Goal: Information Seeking & Learning: Check status

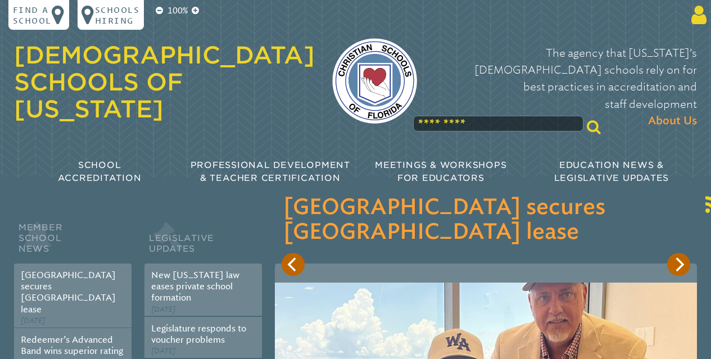
type input "**********"
click at [700, 16] on icon at bounding box center [697, 14] width 20 height 21
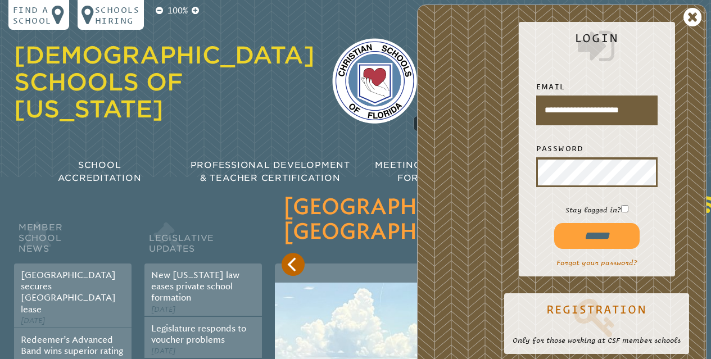
click at [586, 236] on input "******" at bounding box center [596, 236] width 85 height 26
type input "**********"
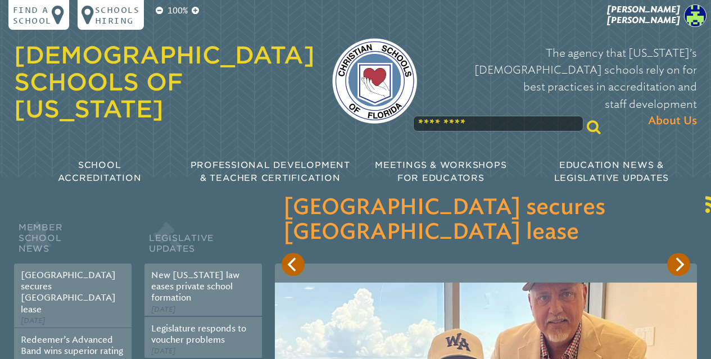
click at [477, 116] on input "text" at bounding box center [498, 124] width 171 height 16
type input "*"
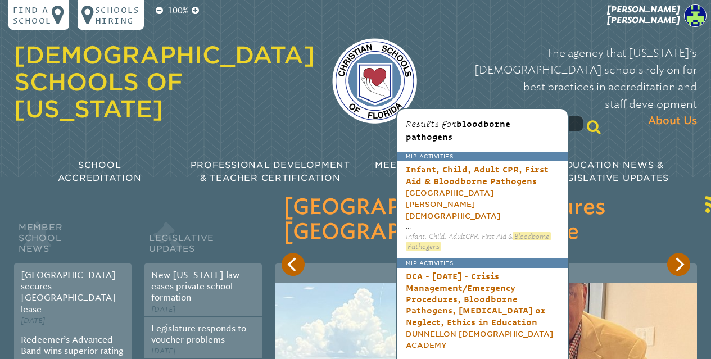
click at [485, 123] on span "bloodborne pathogens" at bounding box center [458, 130] width 105 height 23
click at [587, 120] on icon at bounding box center [594, 127] width 14 height 15
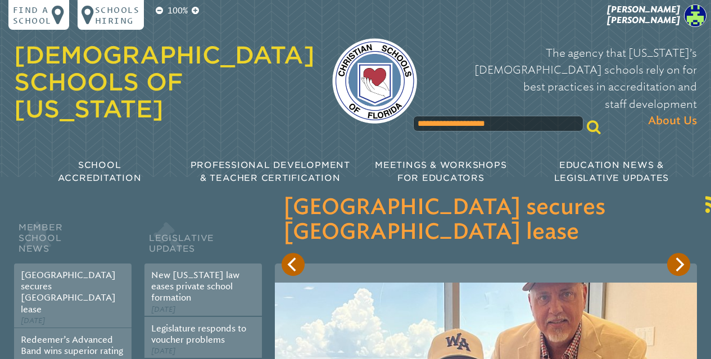
click at [587, 120] on icon at bounding box center [594, 127] width 14 height 15
click at [506, 116] on input "**********" at bounding box center [498, 124] width 171 height 16
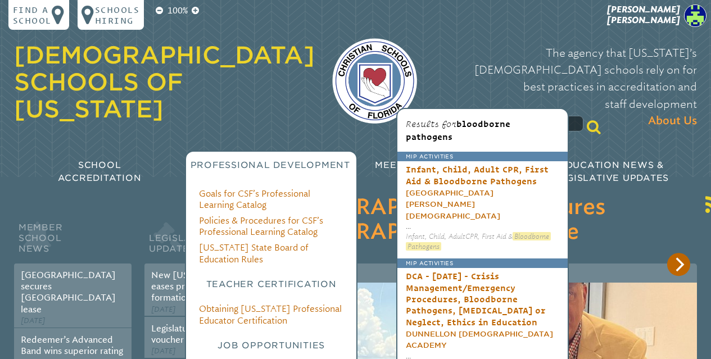
click at [283, 160] on span "Professional Development" at bounding box center [271, 165] width 160 height 11
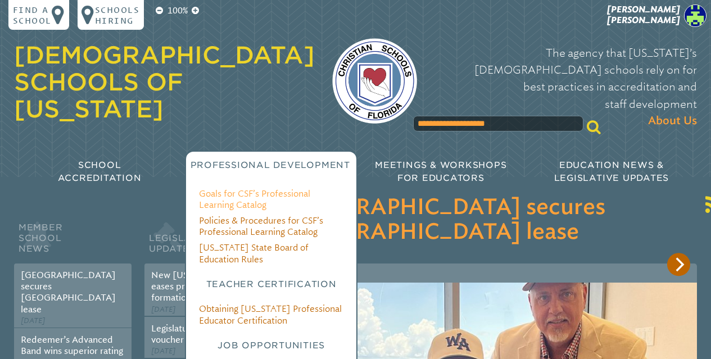
click at [257, 188] on link "Goals for CSF’s Professional Learning Catalog" at bounding box center [254, 199] width 111 height 22
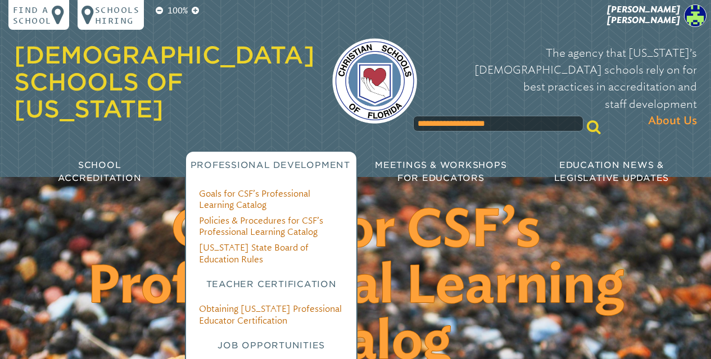
click at [261, 151] on div "Professional Development" at bounding box center [270, 166] width 171 height 30
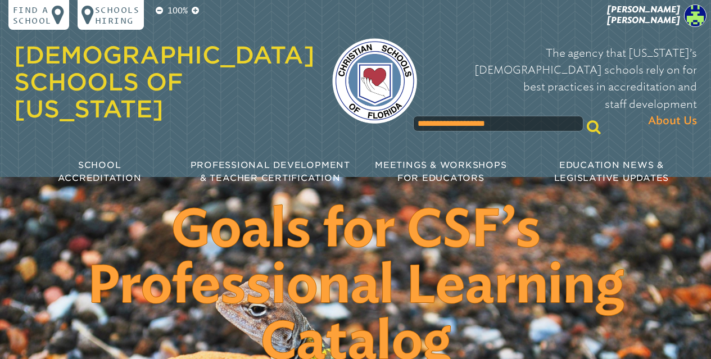
click at [587, 120] on icon at bounding box center [594, 127] width 14 height 15
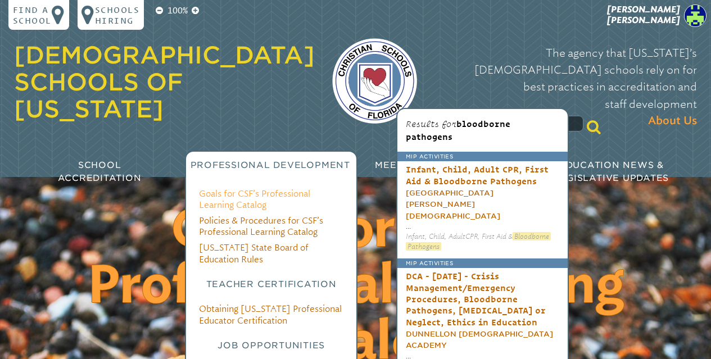
drag, startPoint x: 511, startPoint y: 101, endPoint x: 233, endPoint y: 185, distance: 291.1
click at [229, 183] on div "**********" at bounding box center [356, 101] width 700 height 202
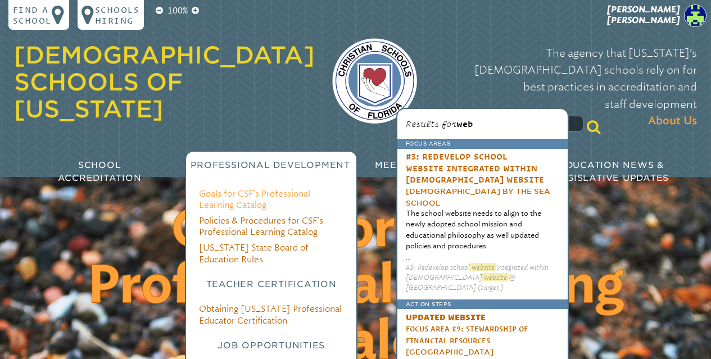
type input "********"
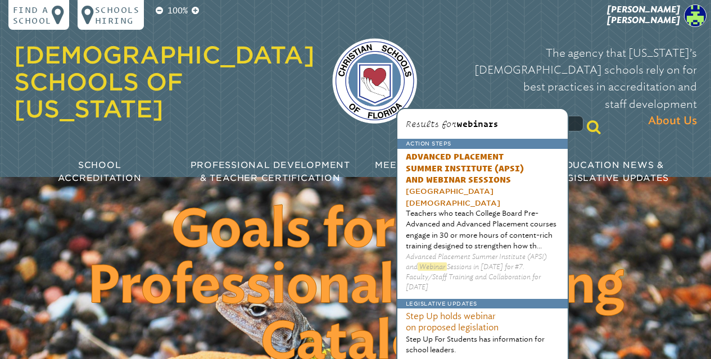
click at [587, 120] on icon at bounding box center [594, 127] width 14 height 15
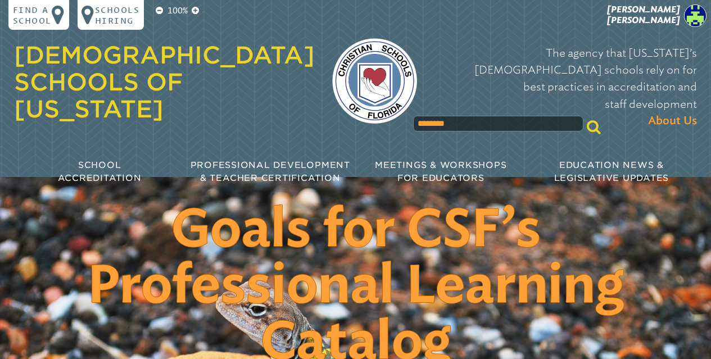
click at [587, 120] on icon at bounding box center [594, 127] width 14 height 15
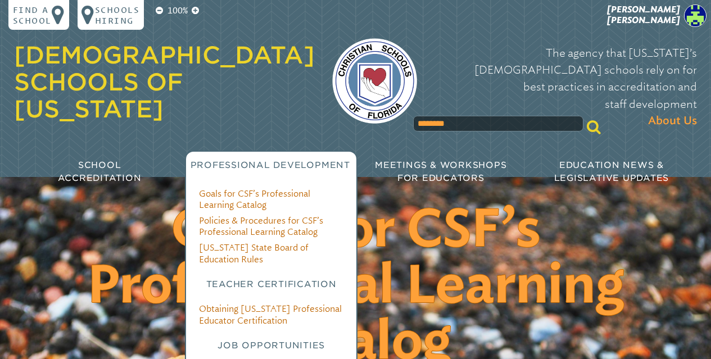
click at [284, 162] on div "Goals for CSF’s Professional Learning Catalog Policies & Procedures for CSF’s P…" at bounding box center [271, 298] width 173 height 295
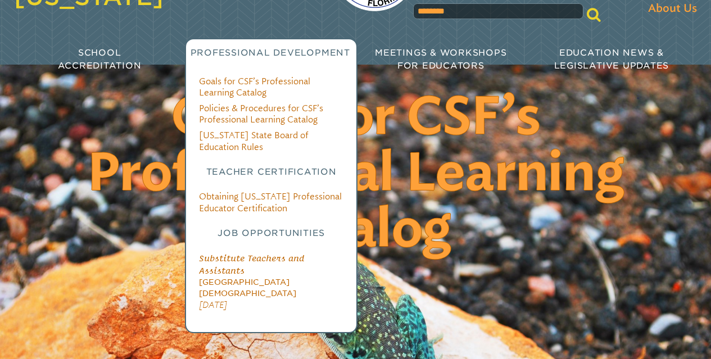
scroll to position [135, 0]
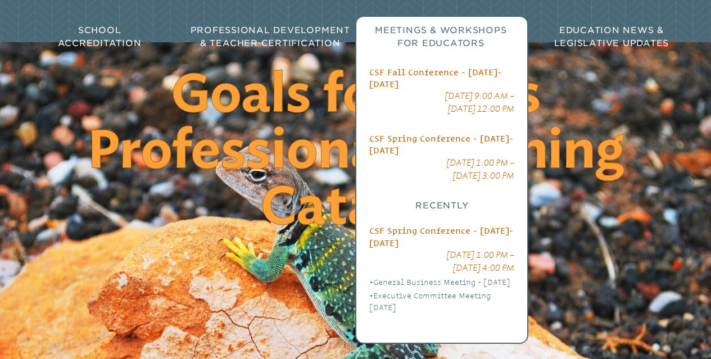
click at [448, 25] on span "Meetings & Workshops for Educators" at bounding box center [441, 37] width 132 height 24
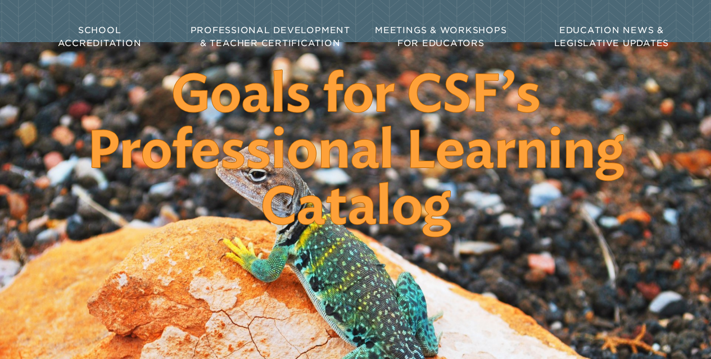
scroll to position [0, 0]
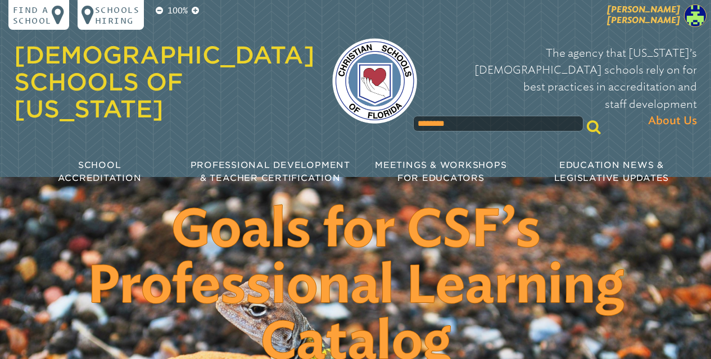
click at [663, 18] on span "[PERSON_NAME]" at bounding box center [643, 14] width 73 height 21
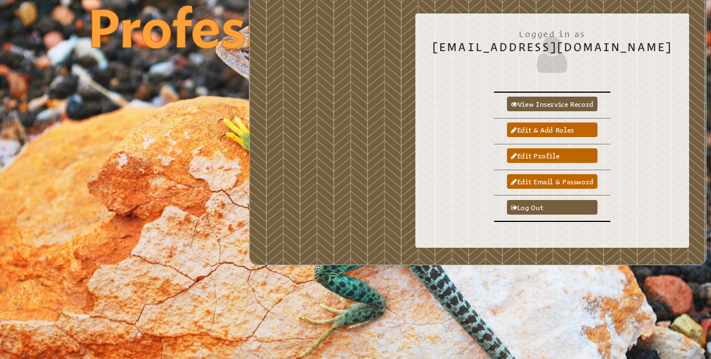
scroll to position [259, 0]
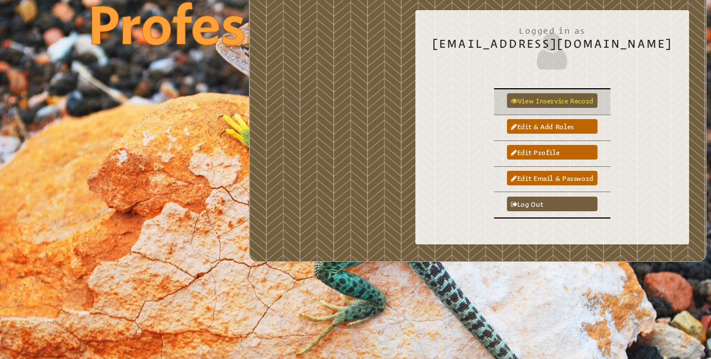
click at [575, 108] on link "View inservice record" at bounding box center [552, 100] width 91 height 15
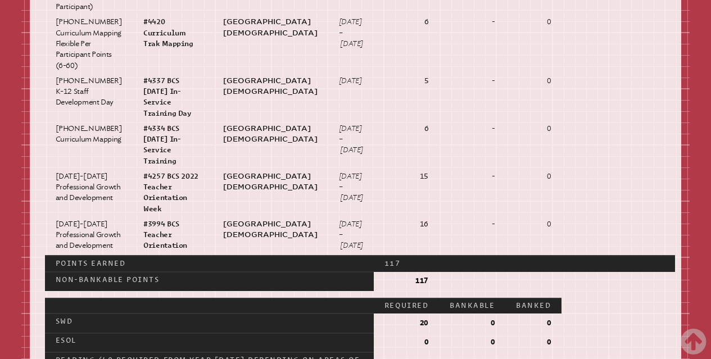
scroll to position [1173, 0]
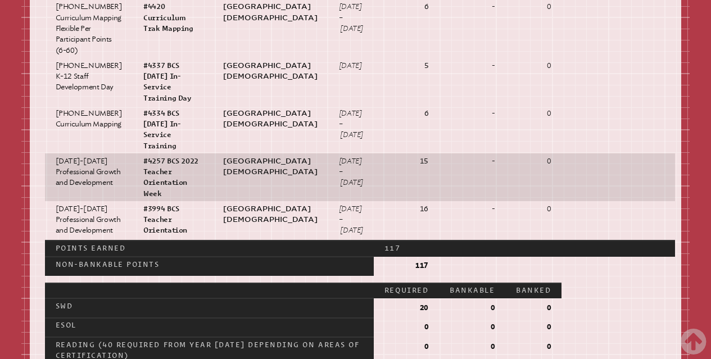
click at [150, 199] on p "#4257 BCS 2022 Teacher Orientation Week" at bounding box center [172, 177] width 58 height 43
click at [87, 188] on p "[DATE]-[DATE] Professional Growth and Development" at bounding box center [89, 172] width 67 height 33
click at [164, 199] on p "#4257 BCS 2022 Teacher Orientation Week" at bounding box center [172, 177] width 58 height 43
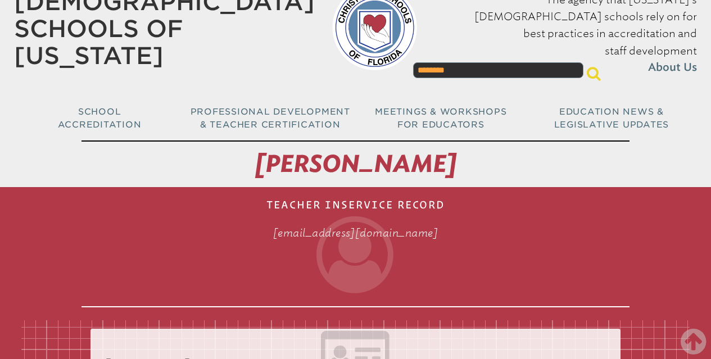
scroll to position [0, 0]
